Goal: Information Seeking & Learning: Learn about a topic

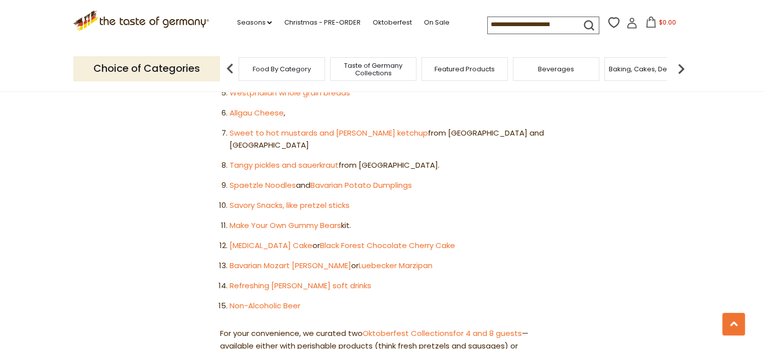
scroll to position [753, 0]
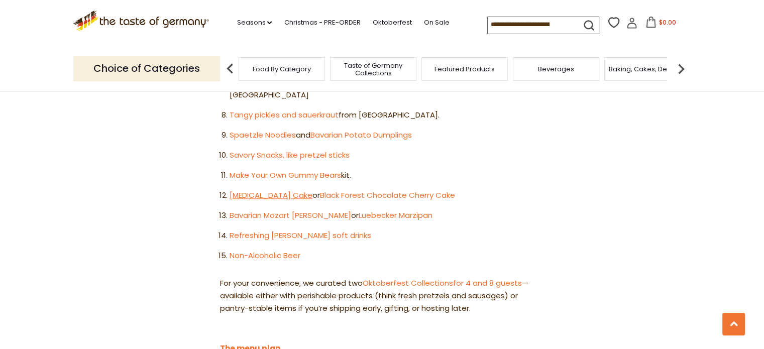
click at [265, 190] on link "[MEDICAL_DATA] Cake" at bounding box center [270, 195] width 83 height 11
click at [295, 230] on link "Refreshing Radler soft drinks" at bounding box center [300, 235] width 142 height 11
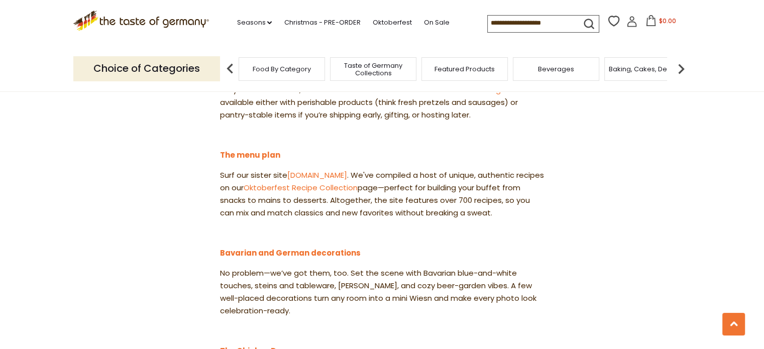
scroll to position [954, 0]
